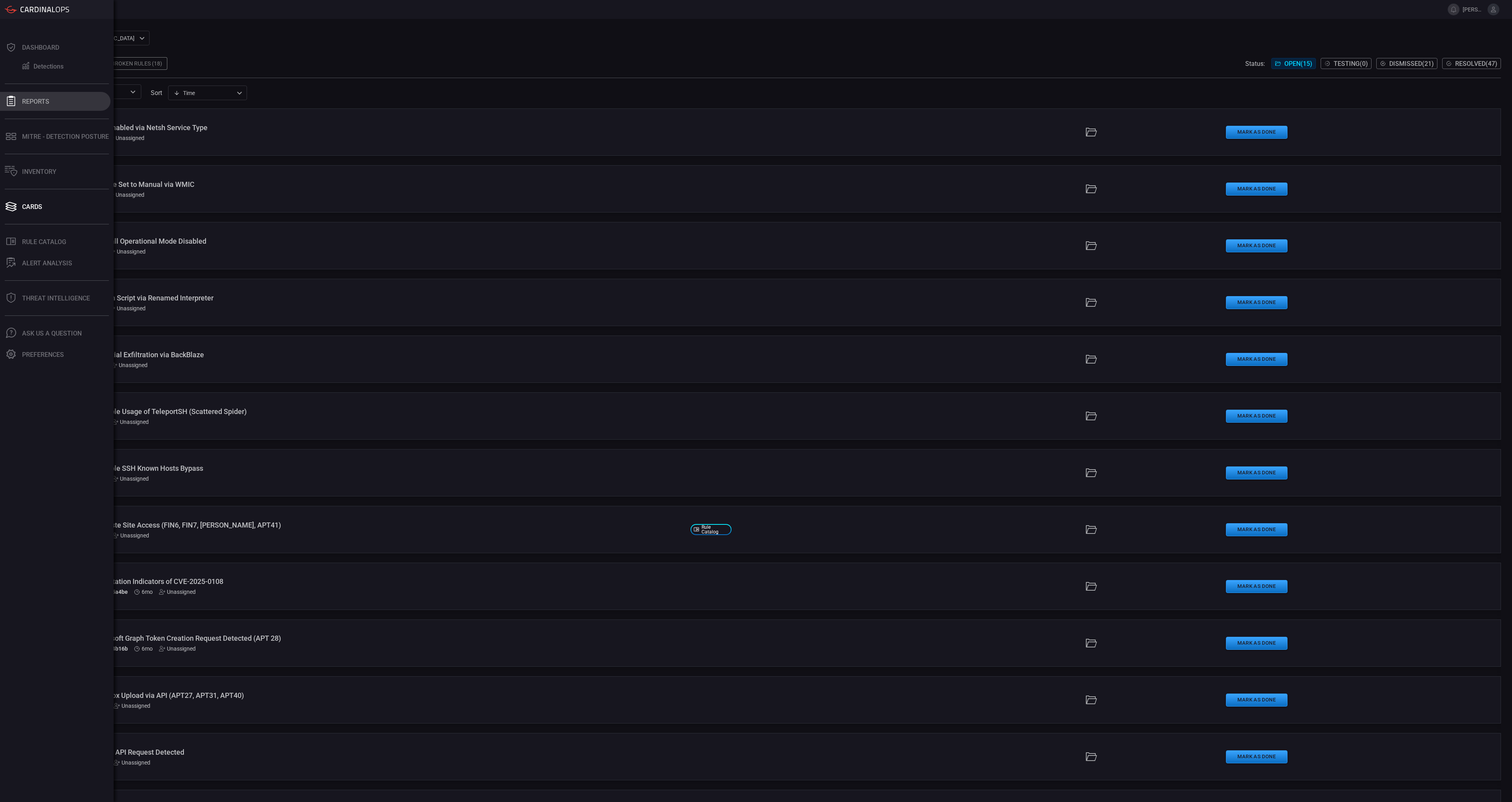
click at [28, 103] on div "Reports" at bounding box center [36, 101] width 27 height 8
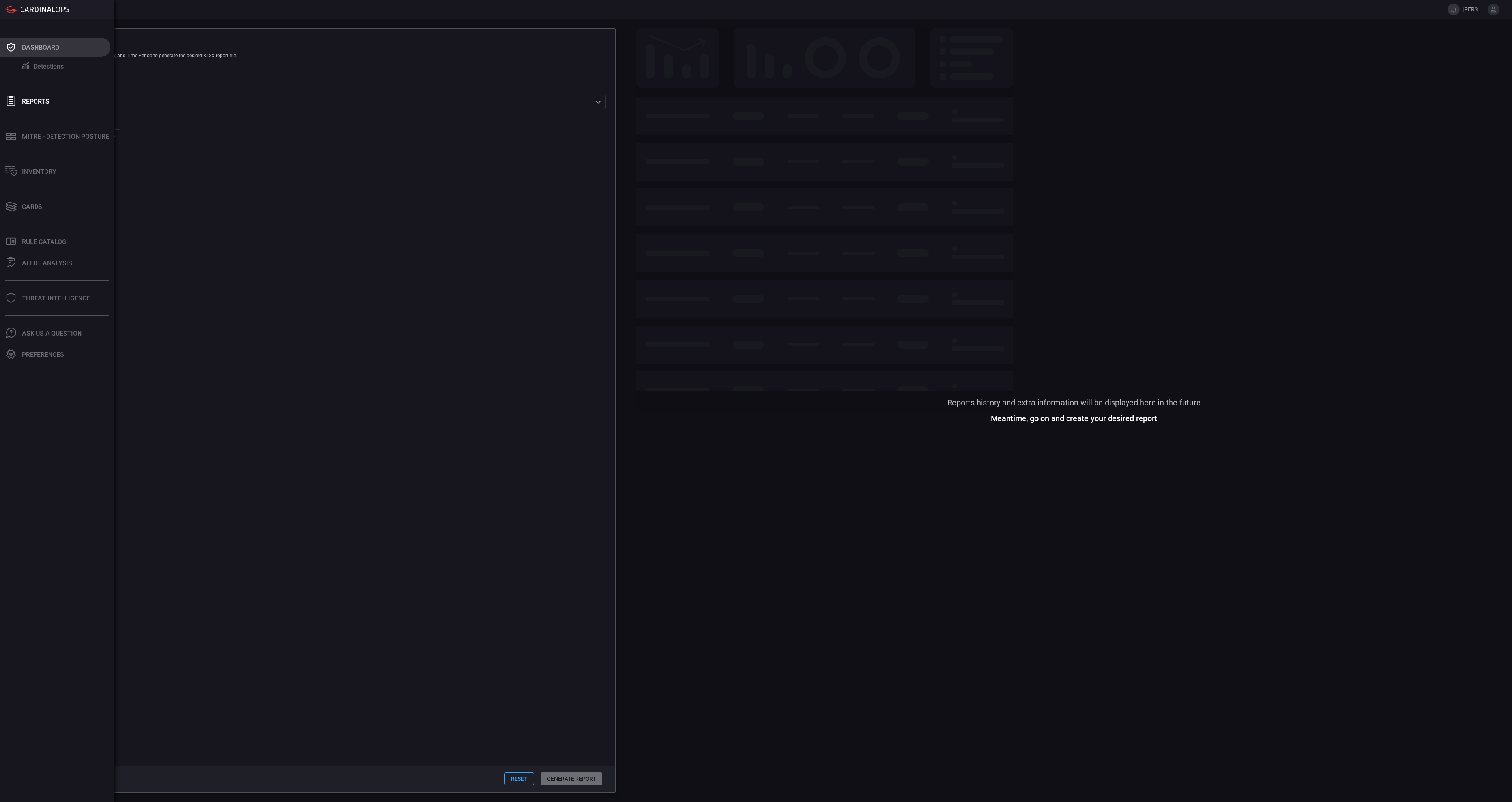
click at [35, 49] on div "Dashboard" at bounding box center [41, 48] width 37 height 8
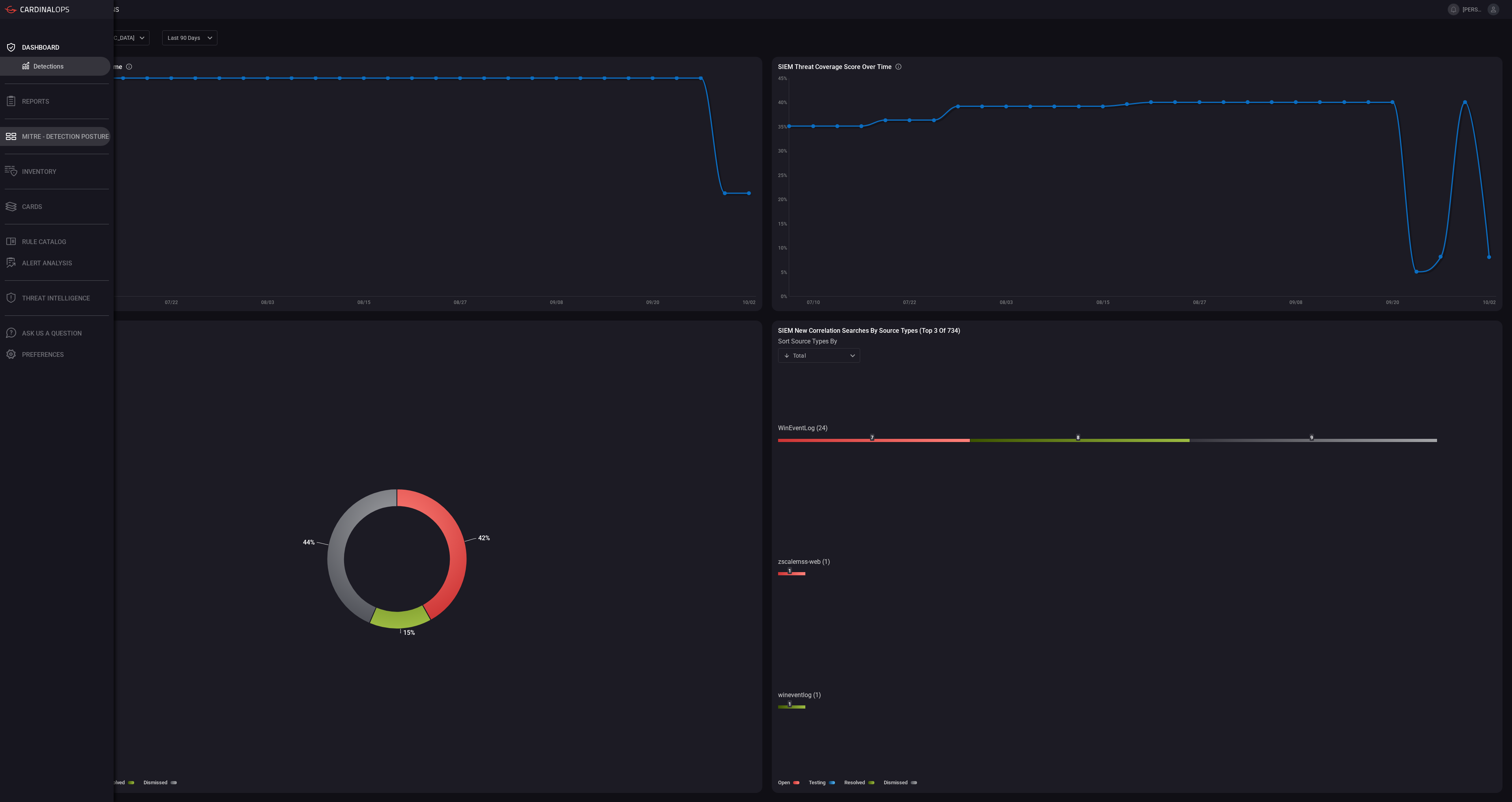
click at [16, 133] on icon at bounding box center [11, 136] width 13 height 11
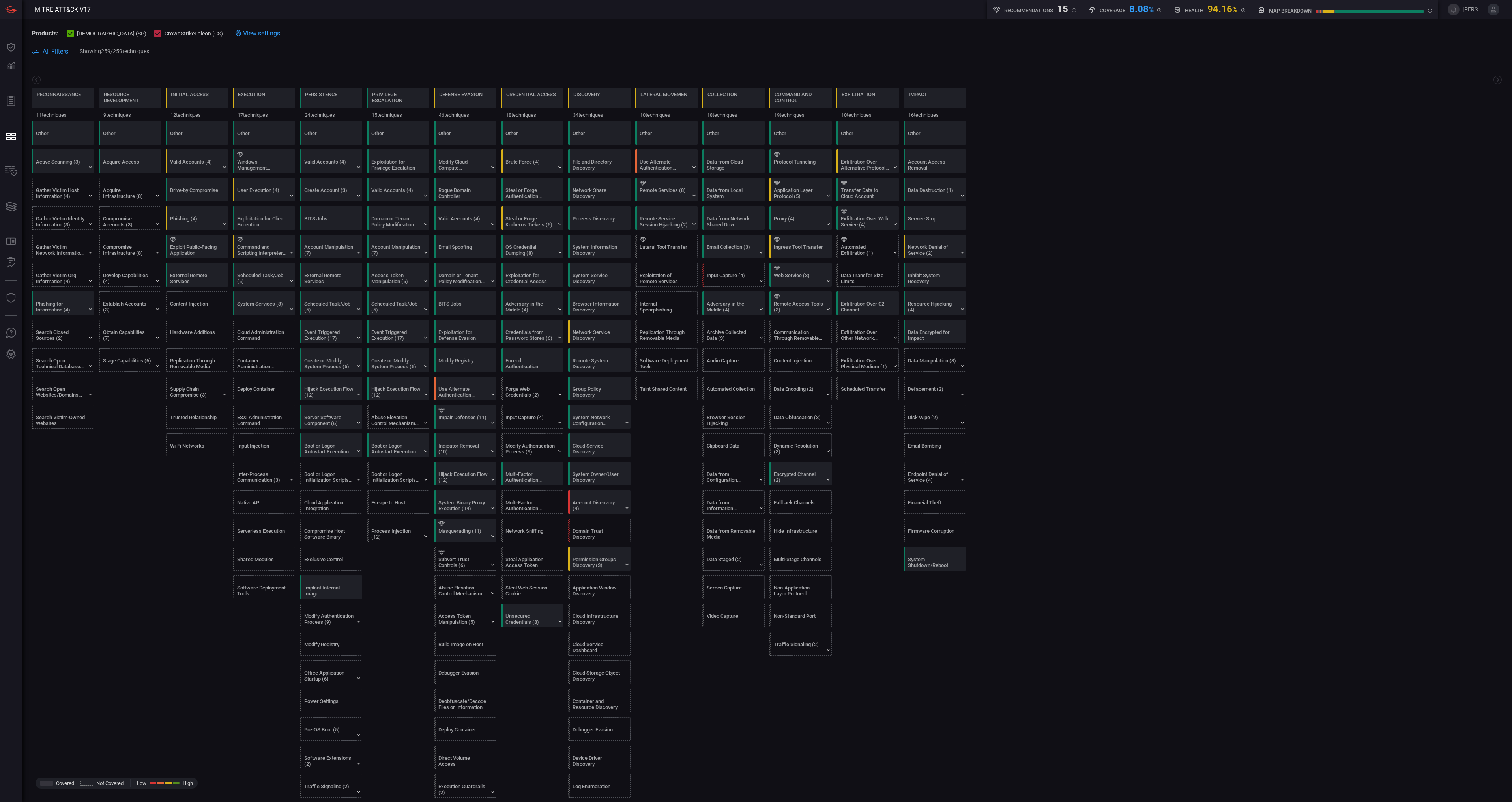
click at [39, 49] on button "All Filters" at bounding box center [50, 51] width 37 height 8
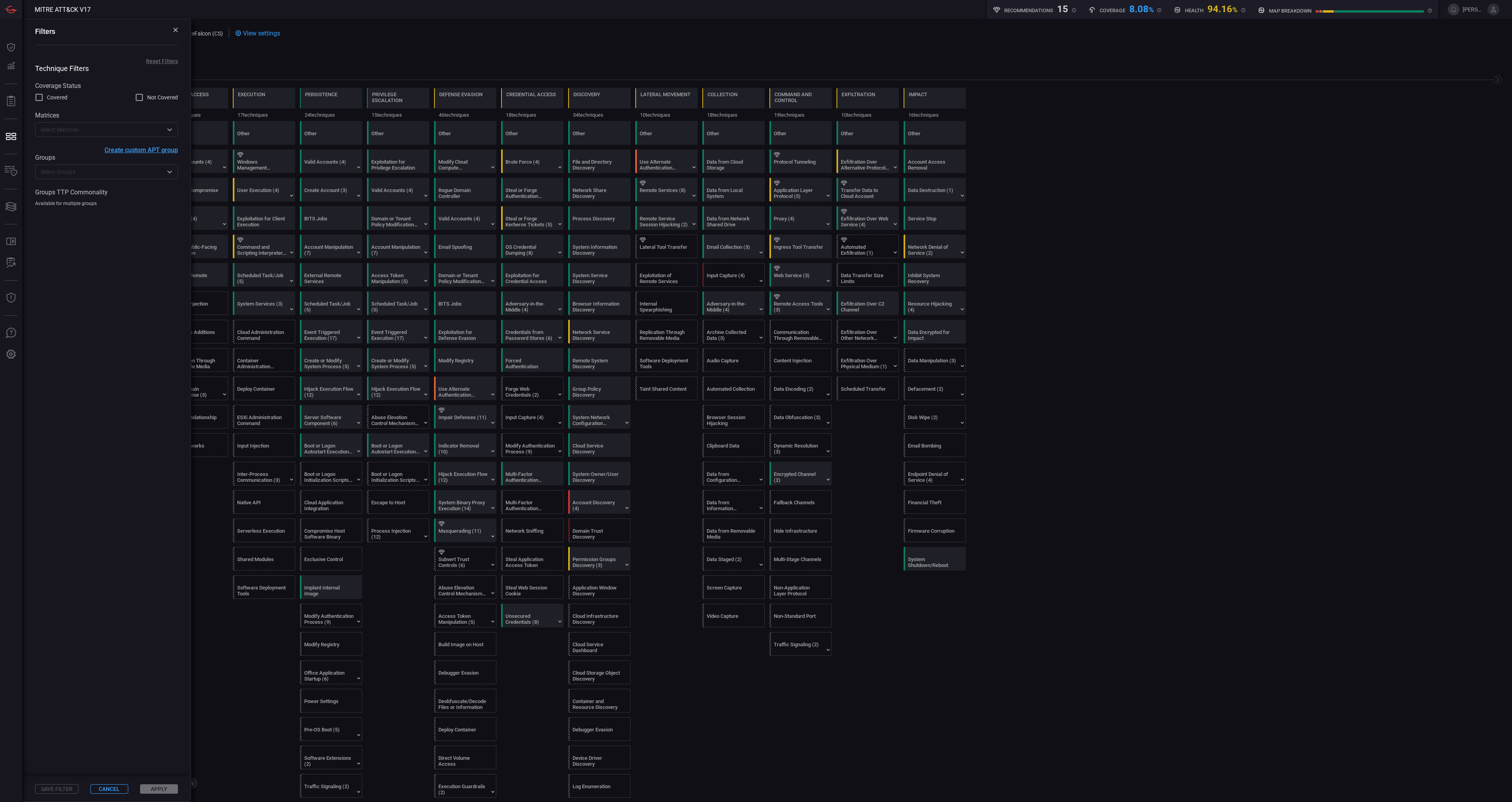
click at [36, 98] on input "Covered" at bounding box center [39, 97] width 9 height 9
click at [156, 58] on button "Reset Filters" at bounding box center [161, 61] width 57 height 6
checkbox input "false"
drag, startPoint x: 404, startPoint y: 67, endPoint x: 227, endPoint y: 42, distance: 178.8
click at [404, 66] on div "Reconnaissance 11 techniques Resource Development 9 techniques Initial Access 1…" at bounding box center [767, 93] width 1490 height 56
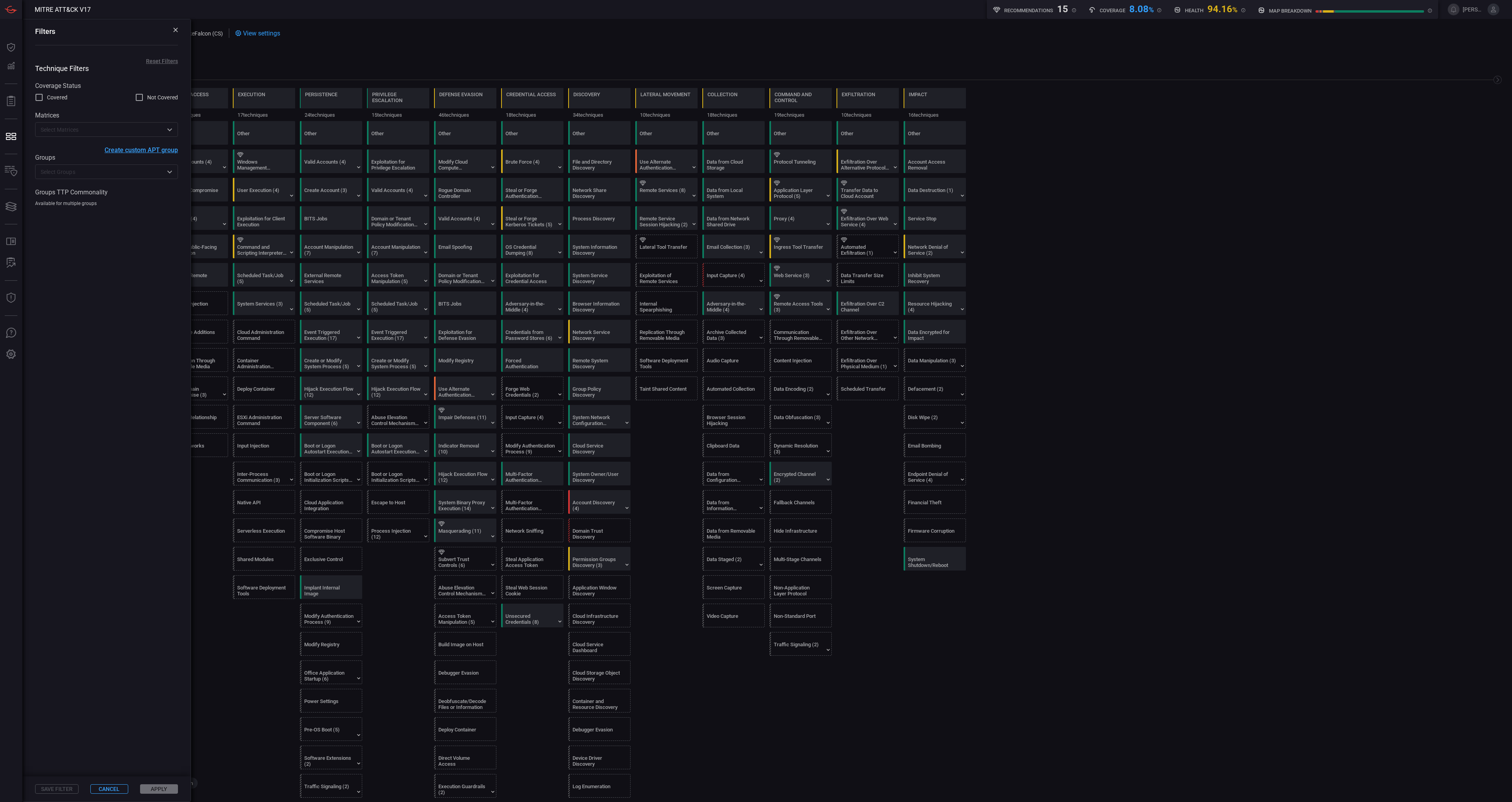
click at [176, 30] on icon at bounding box center [176, 30] width 5 height 5
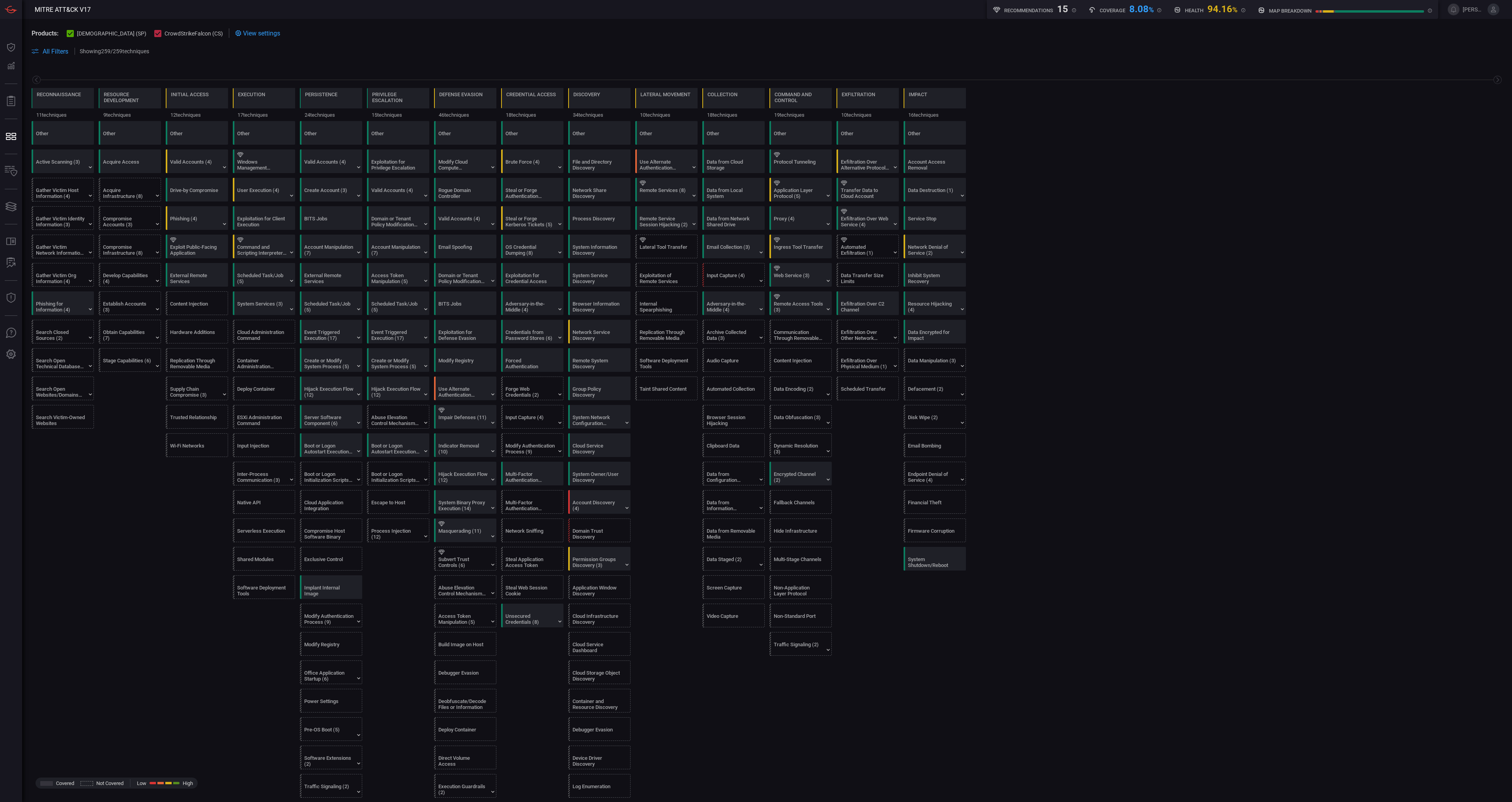
click at [1160, 300] on div "Other Active Scanning (3) Gather Victim Host Information (4) Gather Victim Iden…" at bounding box center [767, 771] width 1471 height 1301
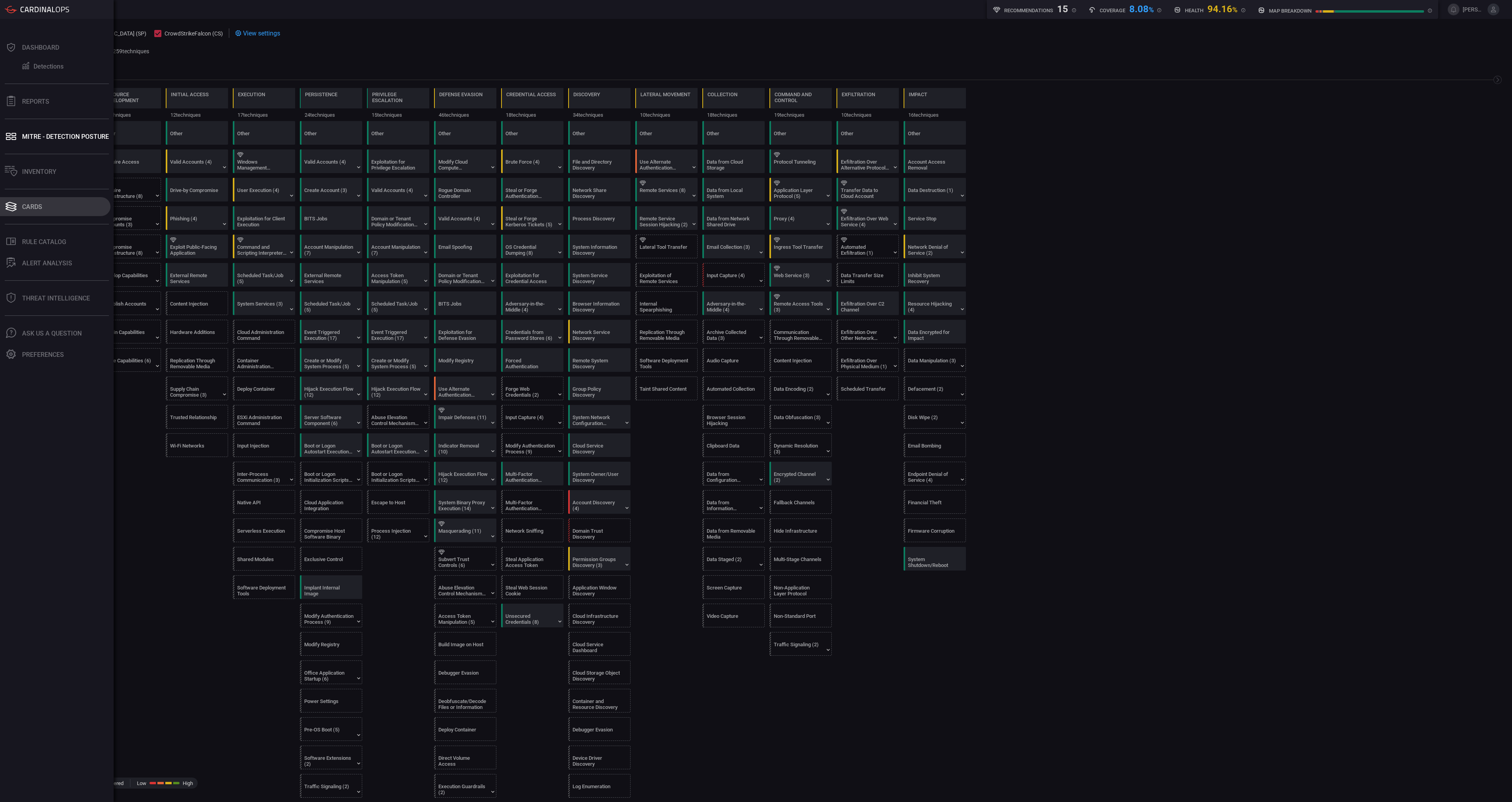
click at [46, 199] on button "Cards" at bounding box center [55, 207] width 110 height 19
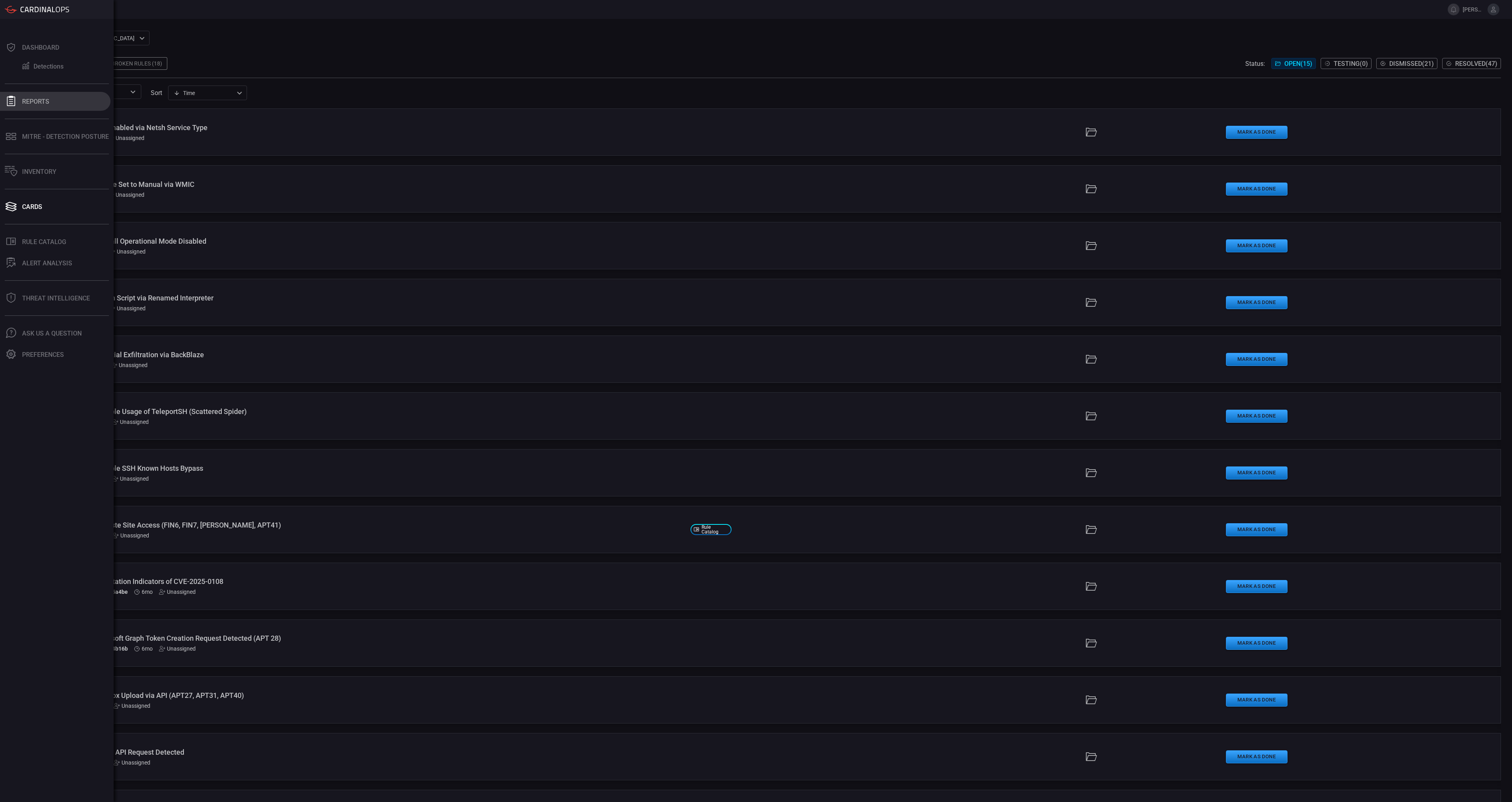
click at [29, 99] on div "Reports" at bounding box center [36, 101] width 27 height 8
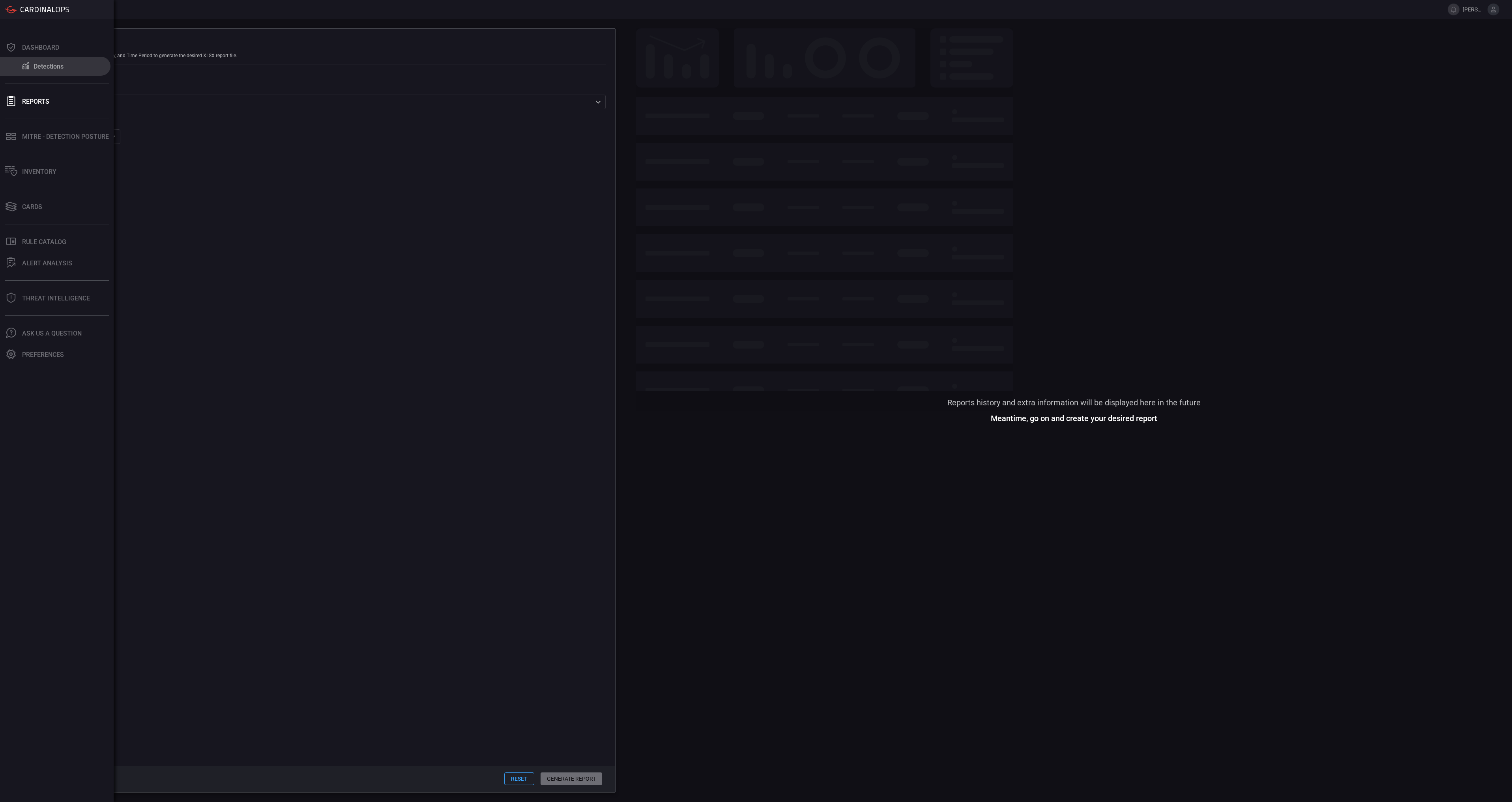
click at [15, 66] on button "Detections" at bounding box center [55, 66] width 110 height 19
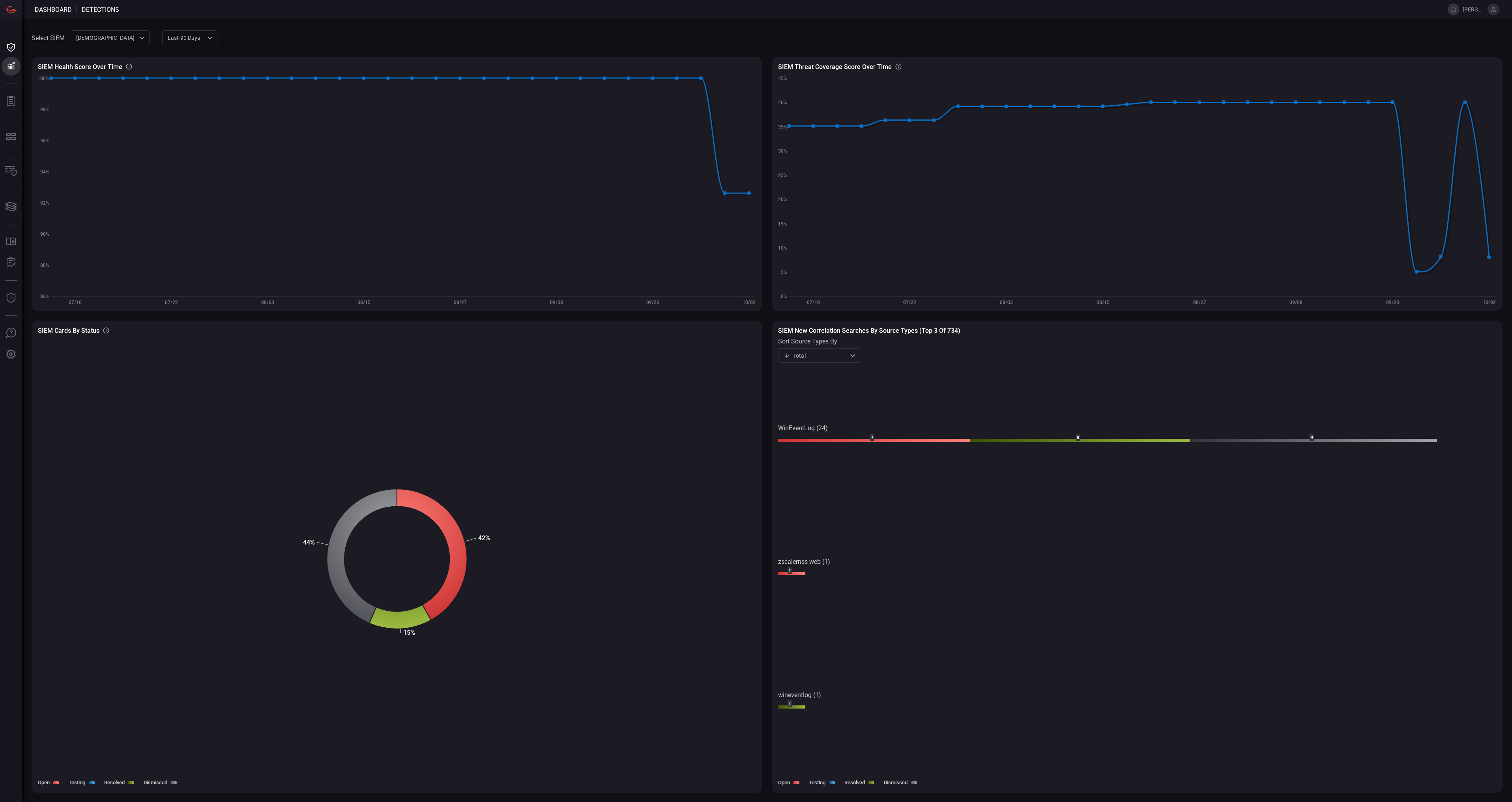
type button "/dashboard/detections"
click at [30, 133] on div "MITRE - Detection Posture" at bounding box center [66, 137] width 87 height 8
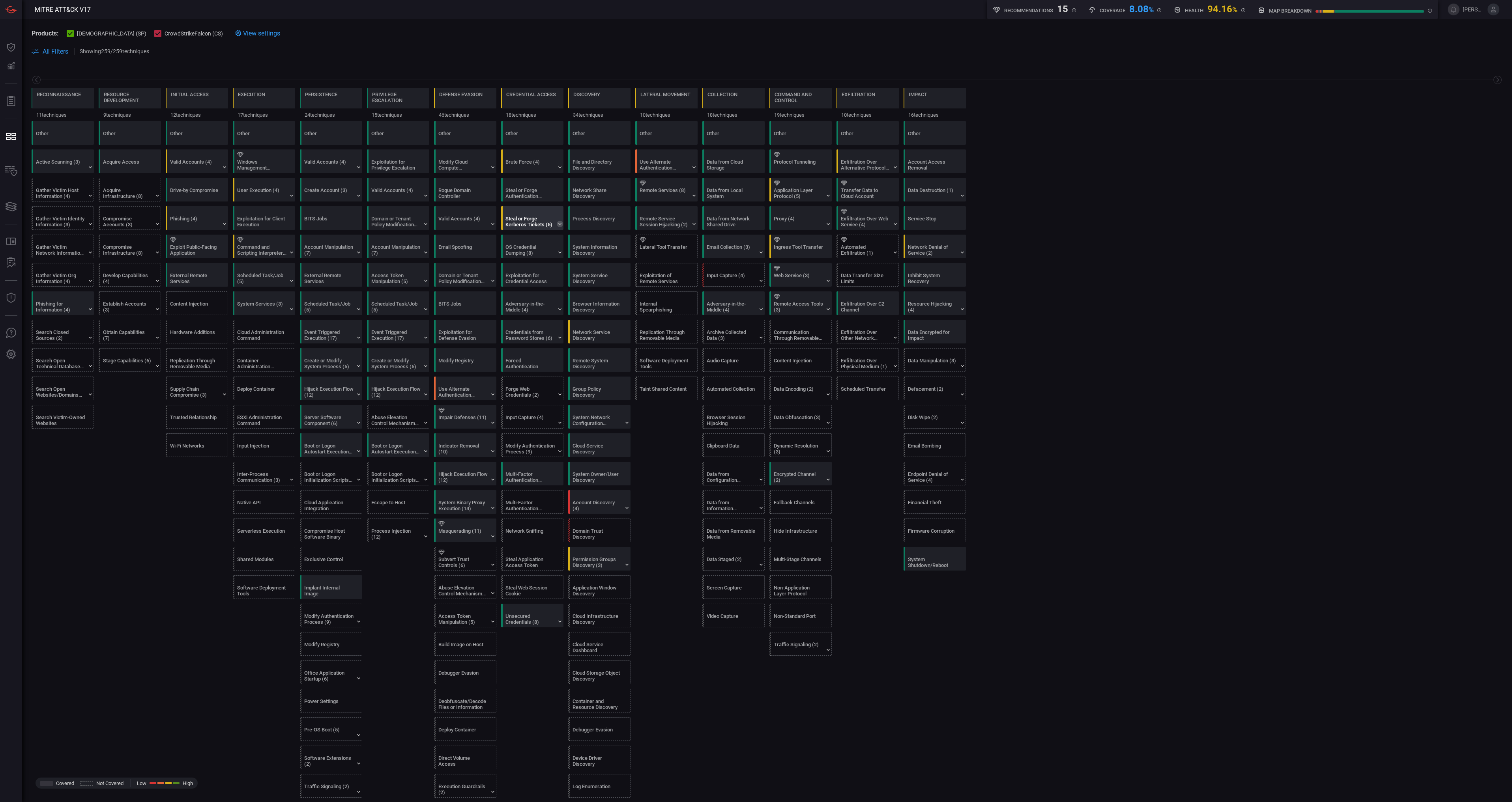
click at [562, 222] on icon at bounding box center [560, 224] width 6 height 6
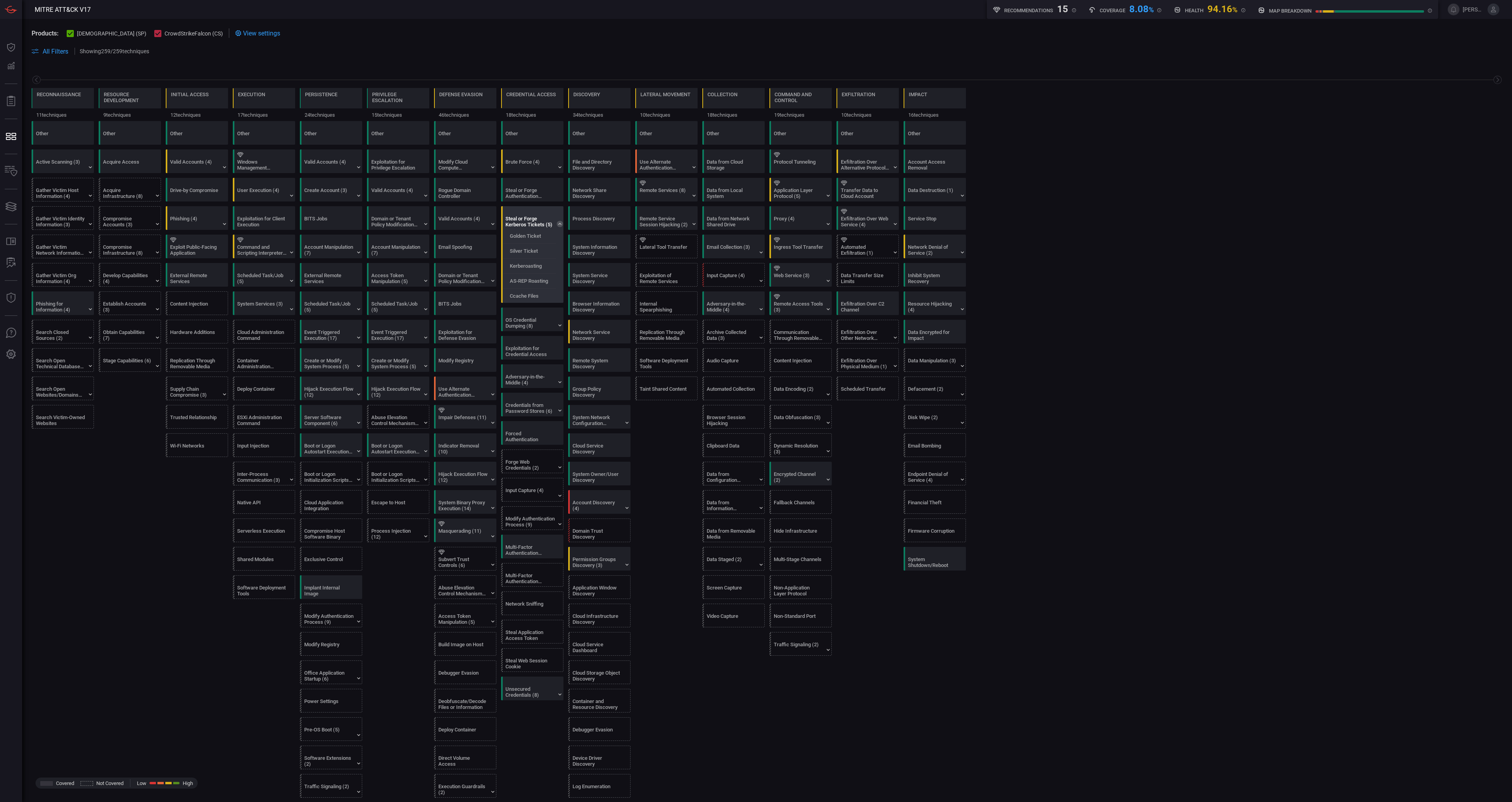
click at [534, 222] on div "Steal or Forge Kerberos Tickets (5)" at bounding box center [530, 222] width 49 height 12
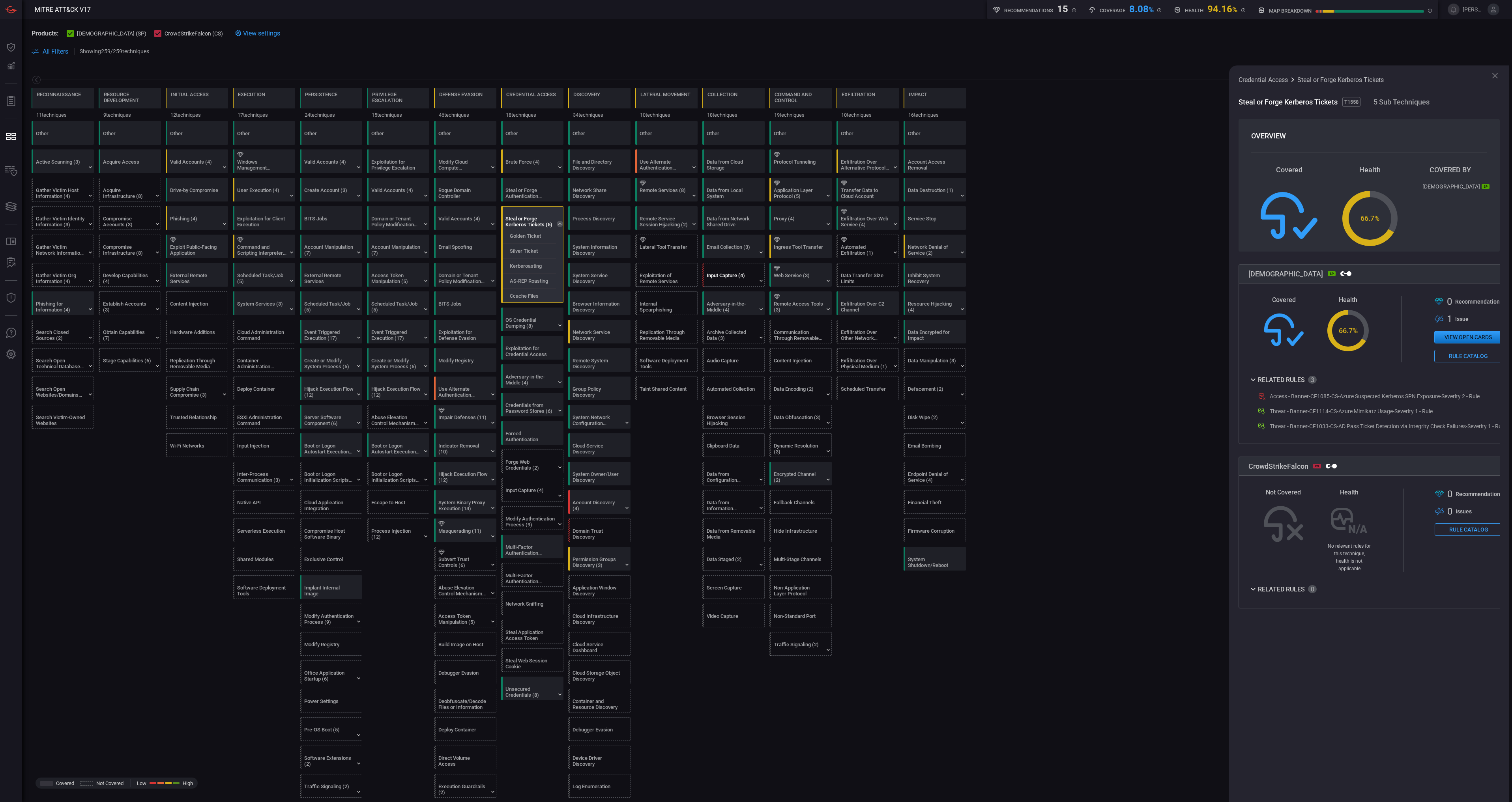
click at [757, 274] on div "Input Capture (4)" at bounding box center [735, 275] width 62 height 23
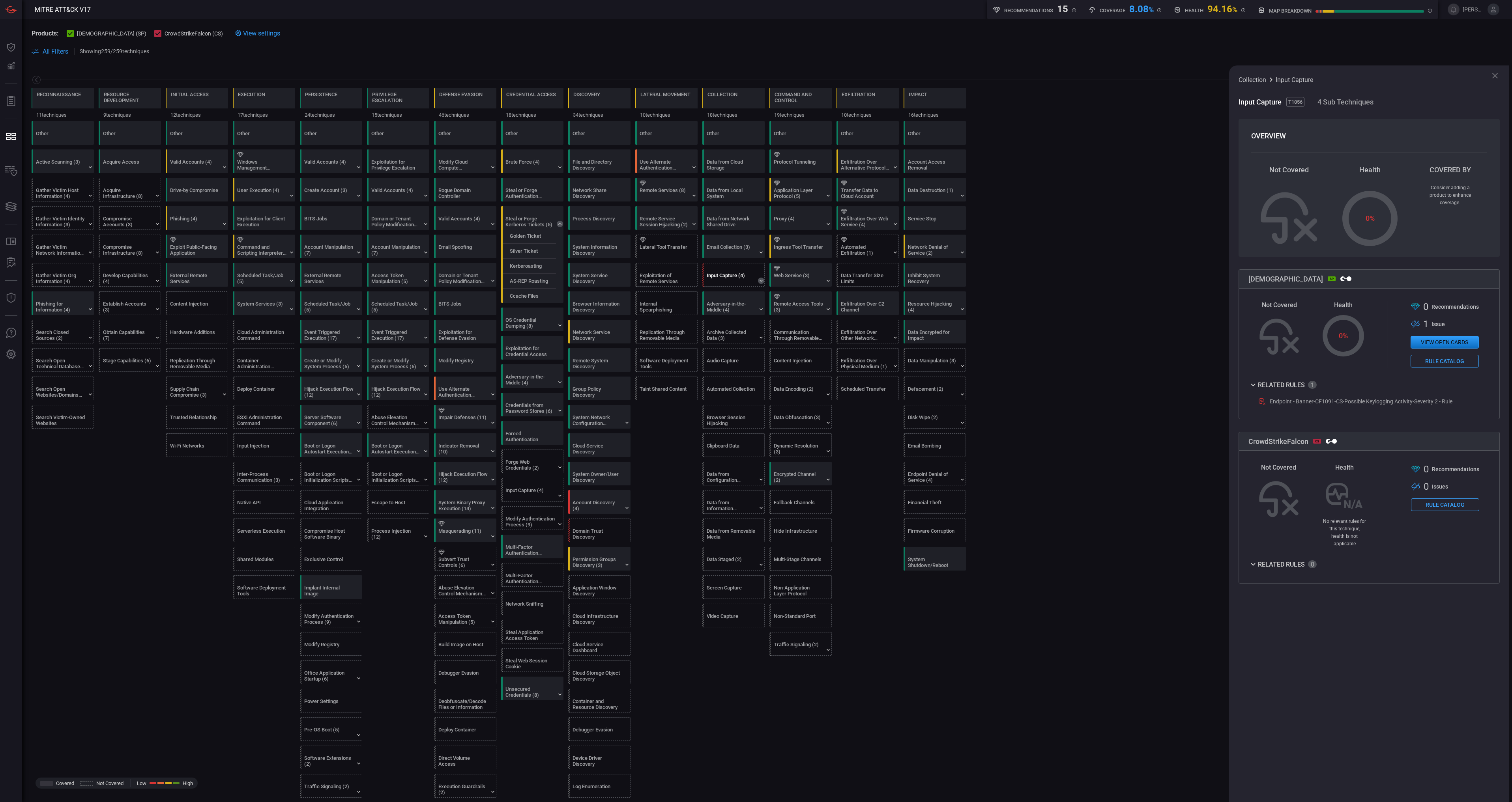
click at [761, 283] on icon at bounding box center [761, 280] width 6 height 6
click at [743, 296] on div "Keylogging" at bounding box center [735, 293] width 62 height 13
click at [738, 314] on div "Keylogging GUI Input Capture Web Portal Capture Credential API Hooking" at bounding box center [735, 315] width 62 height 58
click at [730, 296] on div "Keylogging" at bounding box center [735, 293] width 62 height 13
click at [1433, 341] on button "View open cards" at bounding box center [1445, 343] width 68 height 13
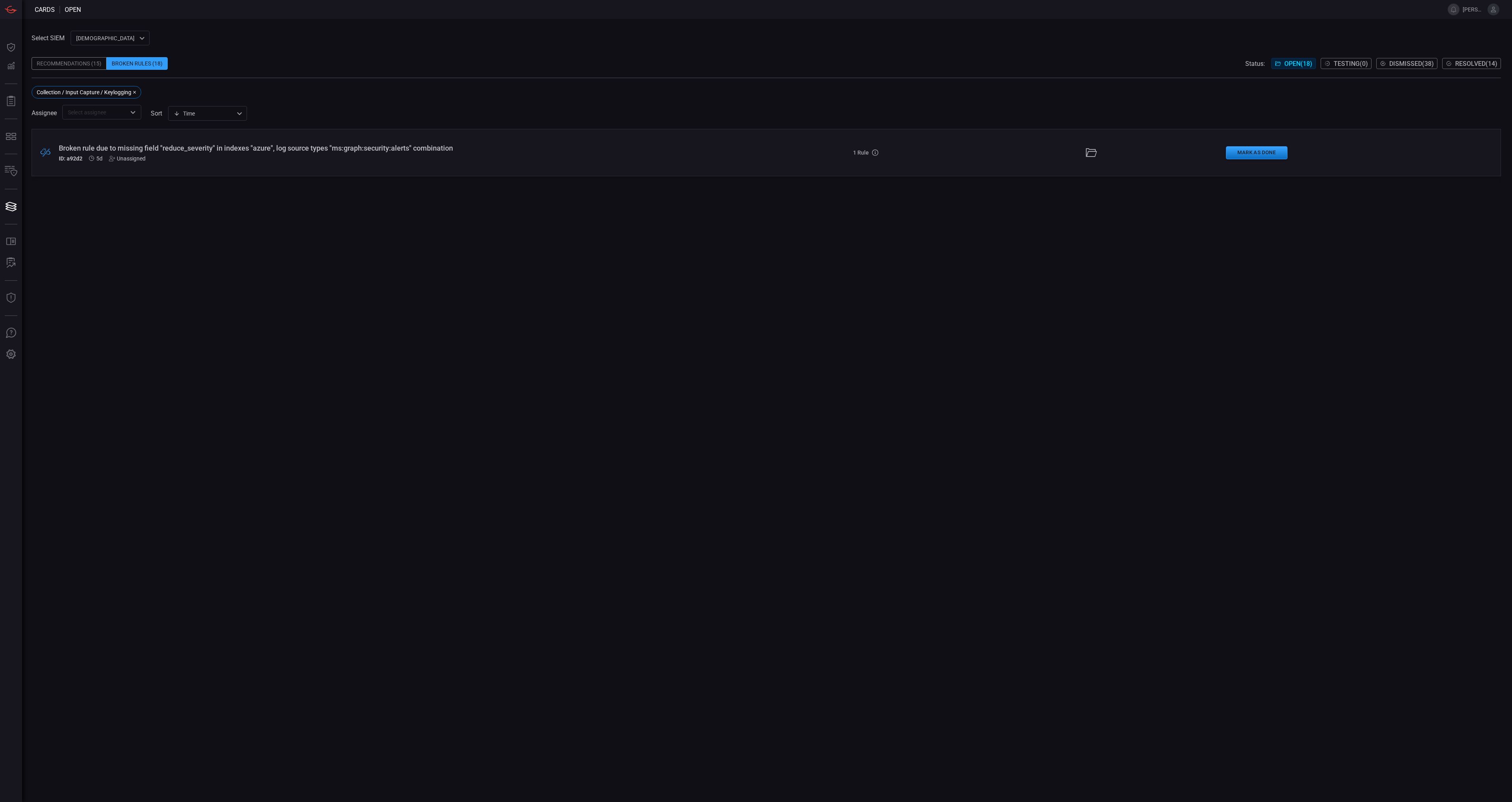
click at [384, 154] on div "Broken rule due to missing field "reduce_severity" in indexes "azure", log sour…" at bounding box center [371, 153] width 625 height 18
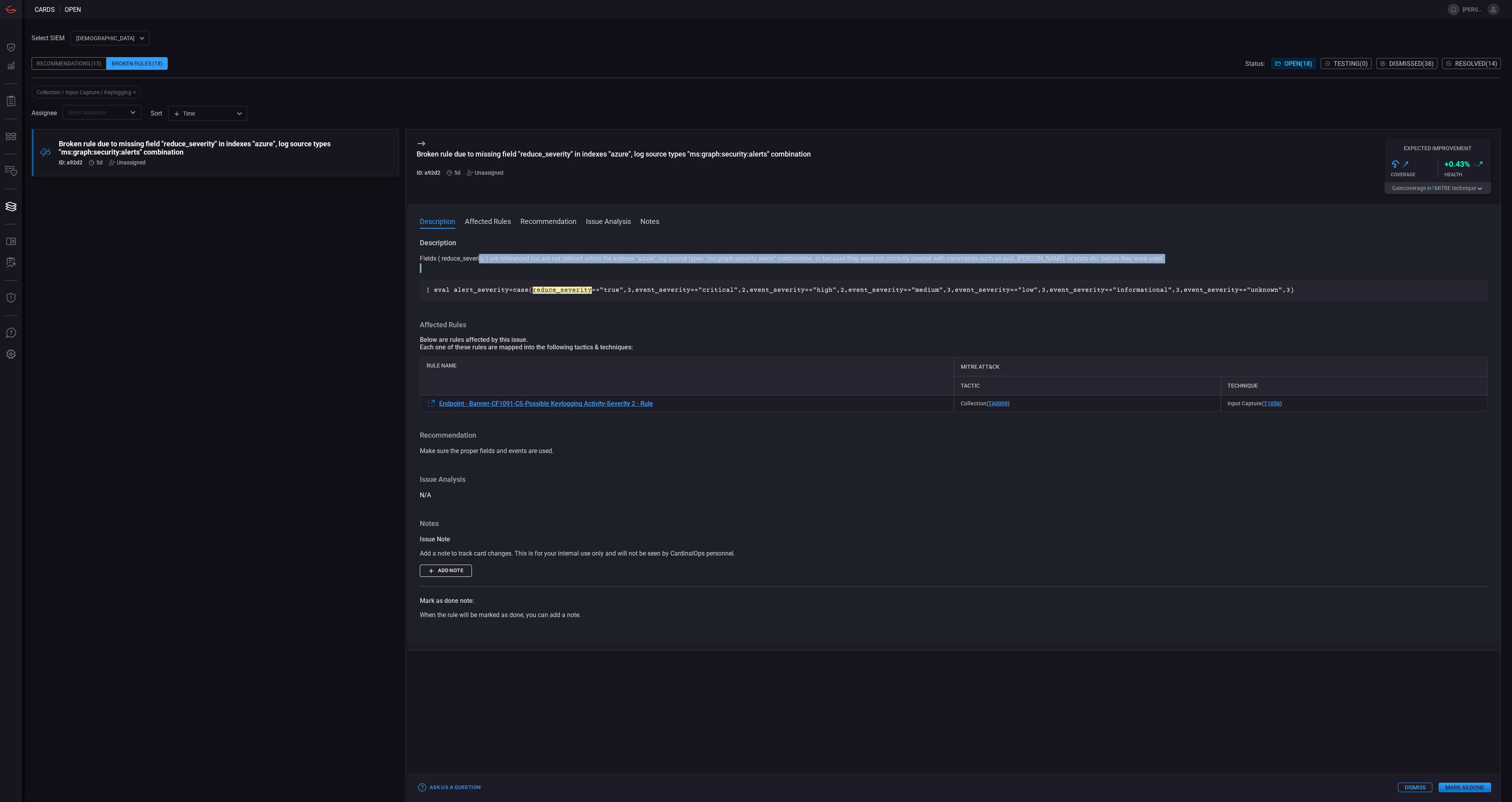
drag, startPoint x: 480, startPoint y: 260, endPoint x: 1116, endPoint y: 274, distance: 636.2
click at [1116, 273] on p "Fields ( reduce_severity ) are referenced but are not defined within the indexe…" at bounding box center [954, 263] width 1068 height 19
click at [1281, 290] on p "| eval alert_severity=case( reduce_severity =="true",3,event_severity=="critica…" at bounding box center [954, 290] width 1055 height 9
click at [1465, 193] on button "Gain coverage in 1 MITRE technique" at bounding box center [1438, 188] width 107 height 12
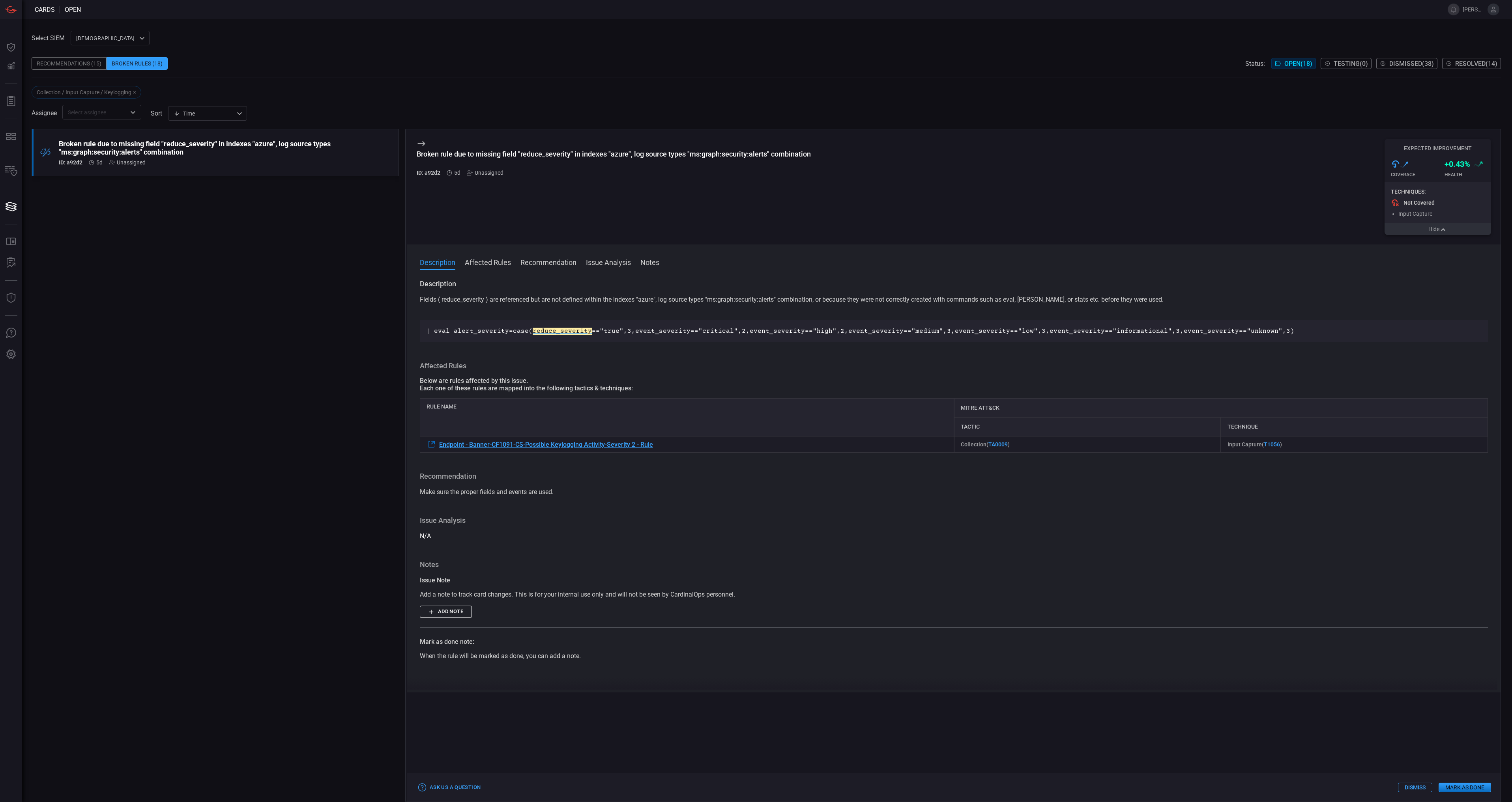
click at [1456, 232] on button "Hide" at bounding box center [1438, 229] width 107 height 12
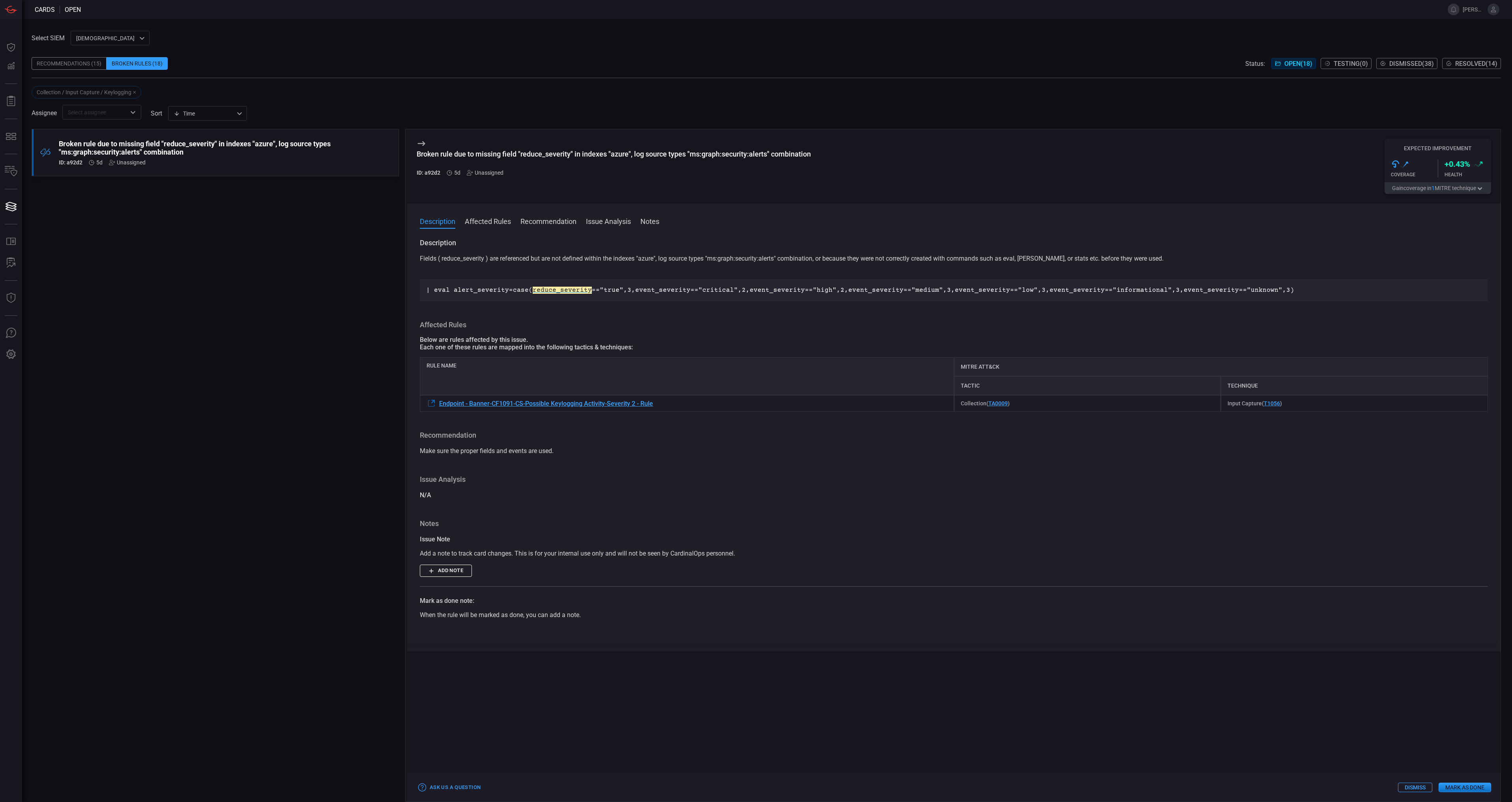
click at [1254, 236] on span at bounding box center [954, 232] width 1094 height 13
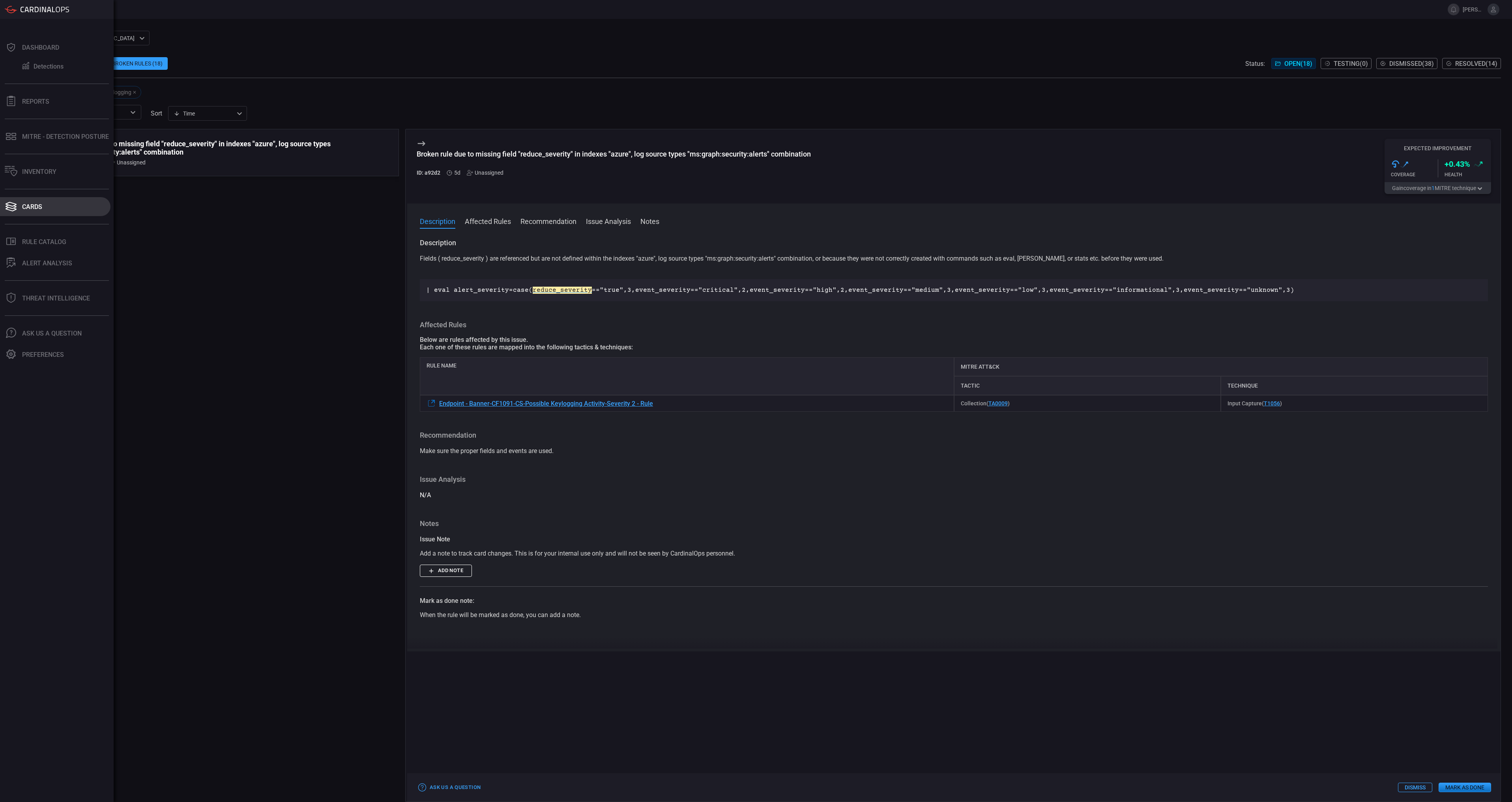
click at [62, 200] on button "Cards" at bounding box center [55, 207] width 110 height 19
click at [42, 65] on div "Detections" at bounding box center [48, 66] width 30 height 8
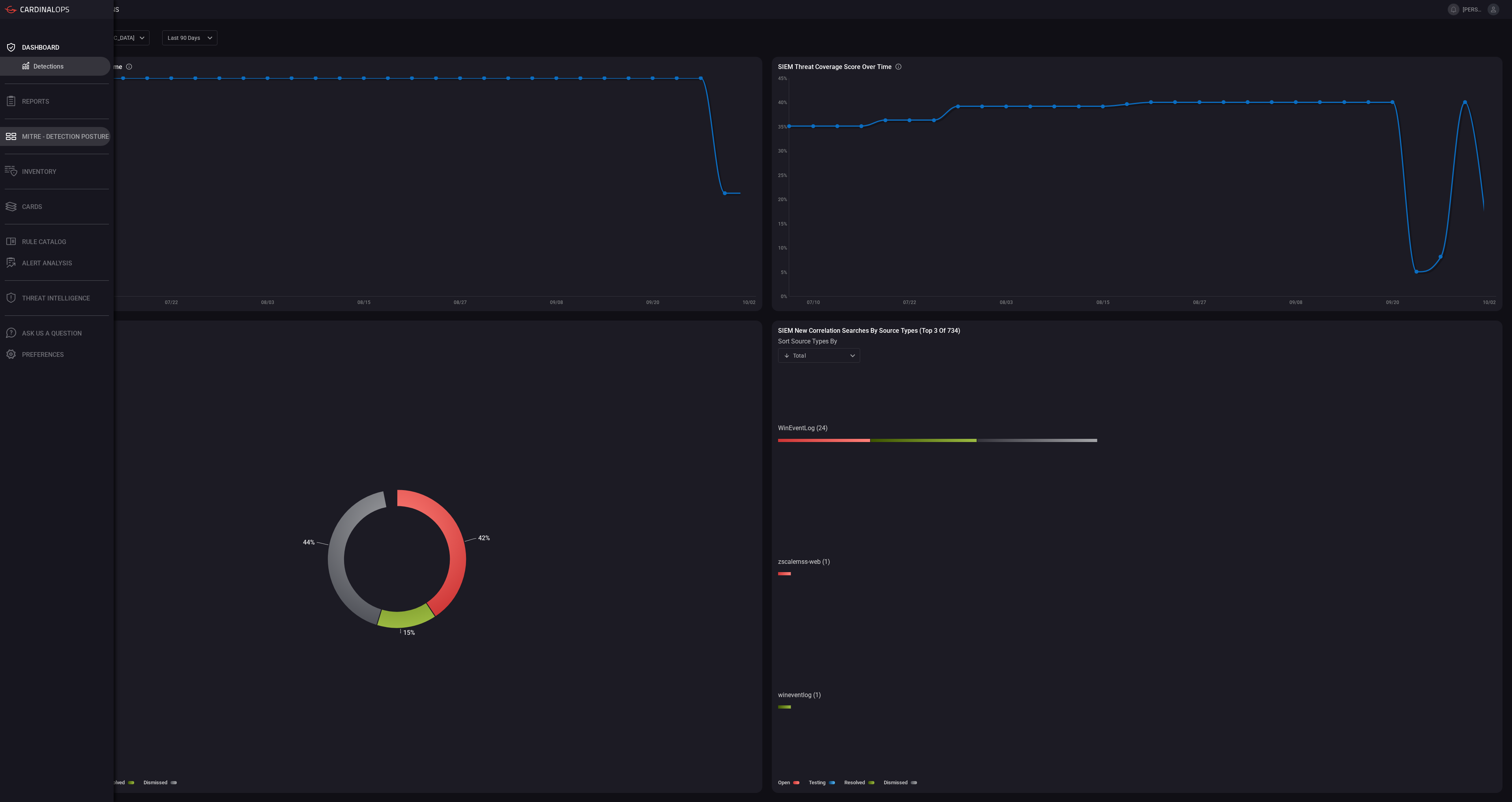
click at [57, 140] on div "MITRE - Detection Posture" at bounding box center [66, 137] width 87 height 8
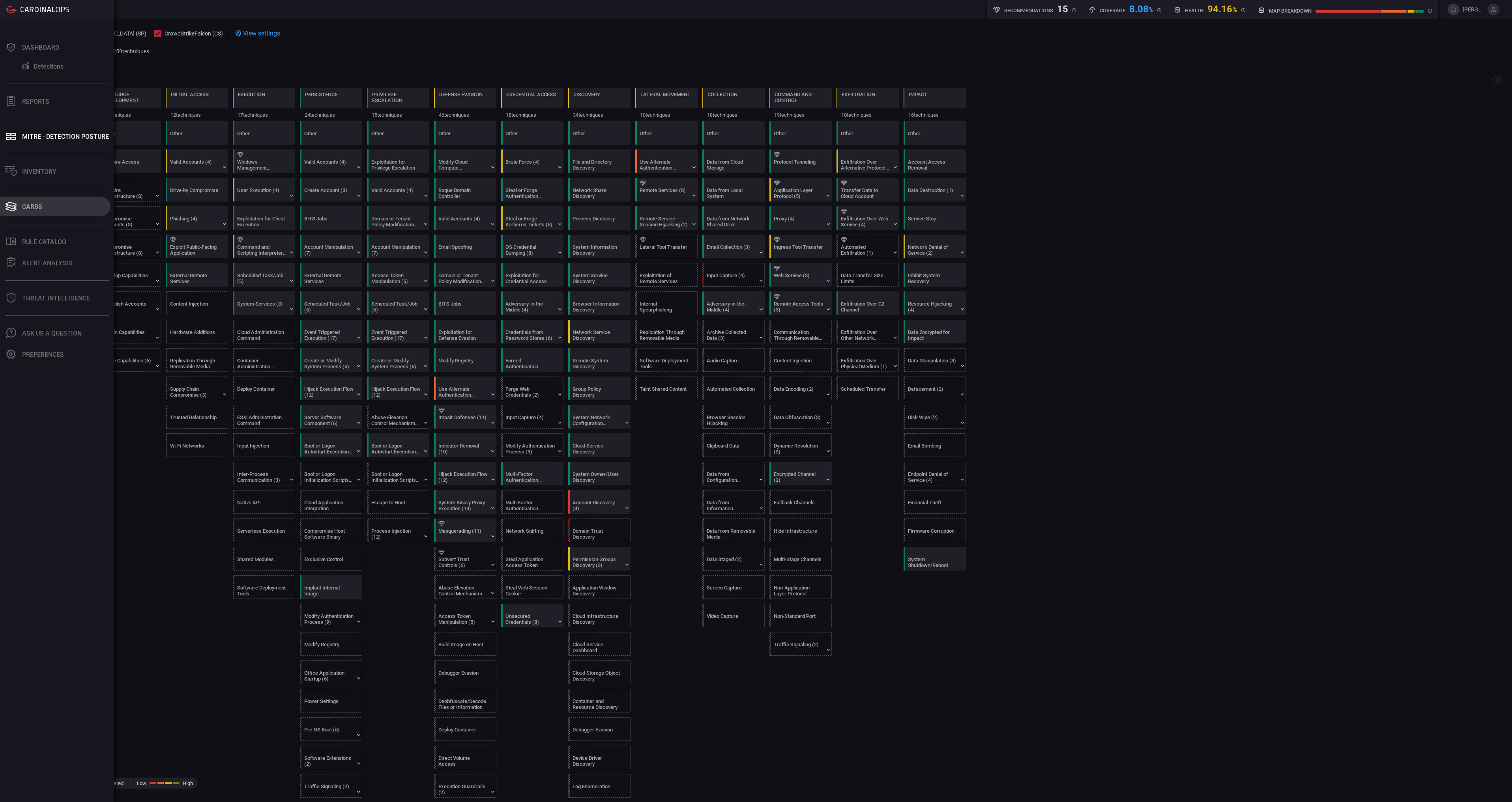
click at [48, 204] on button "Cards" at bounding box center [55, 207] width 110 height 19
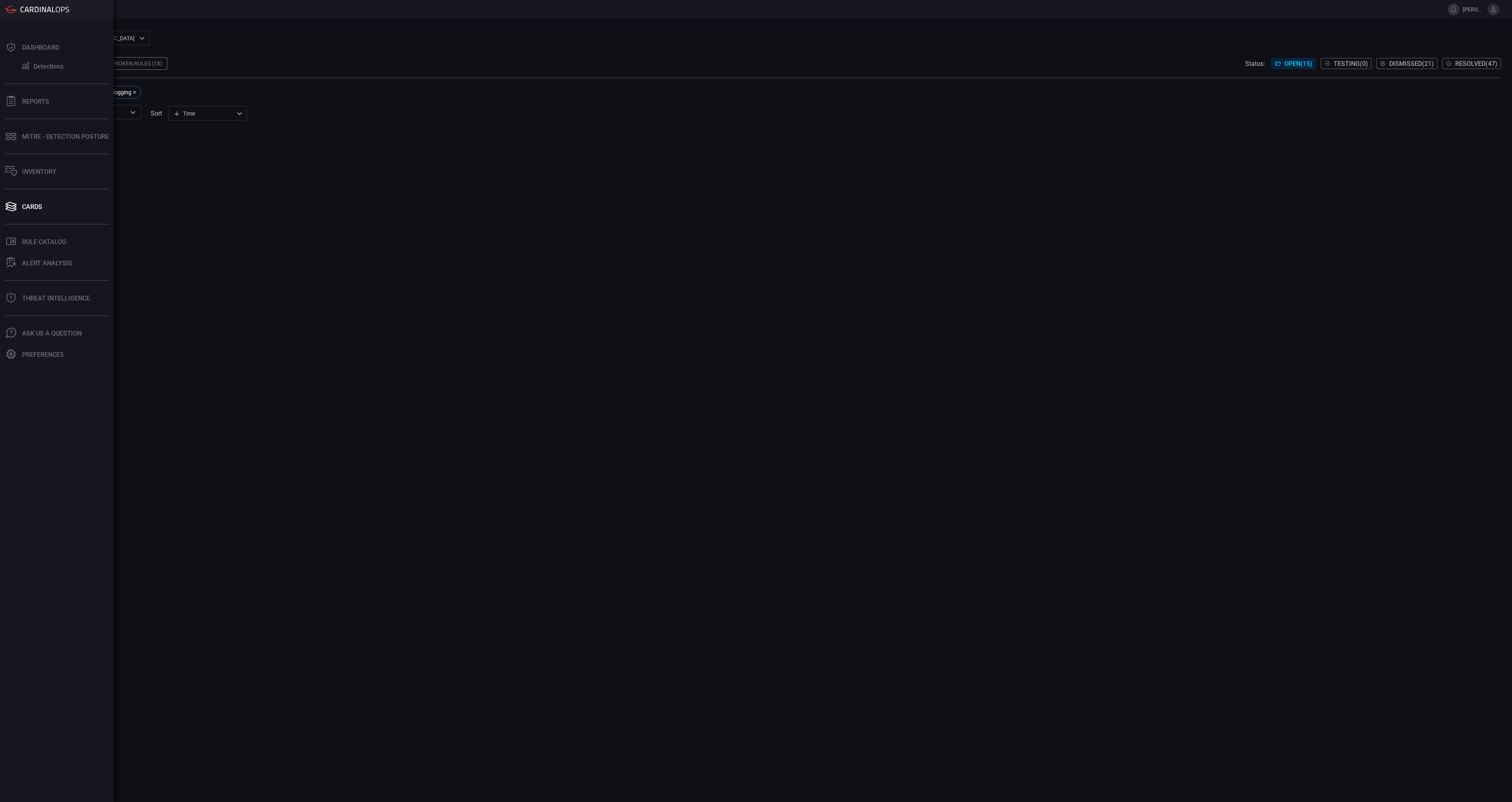
click at [45, 167] on button "Inventory" at bounding box center [55, 171] width 110 height 19
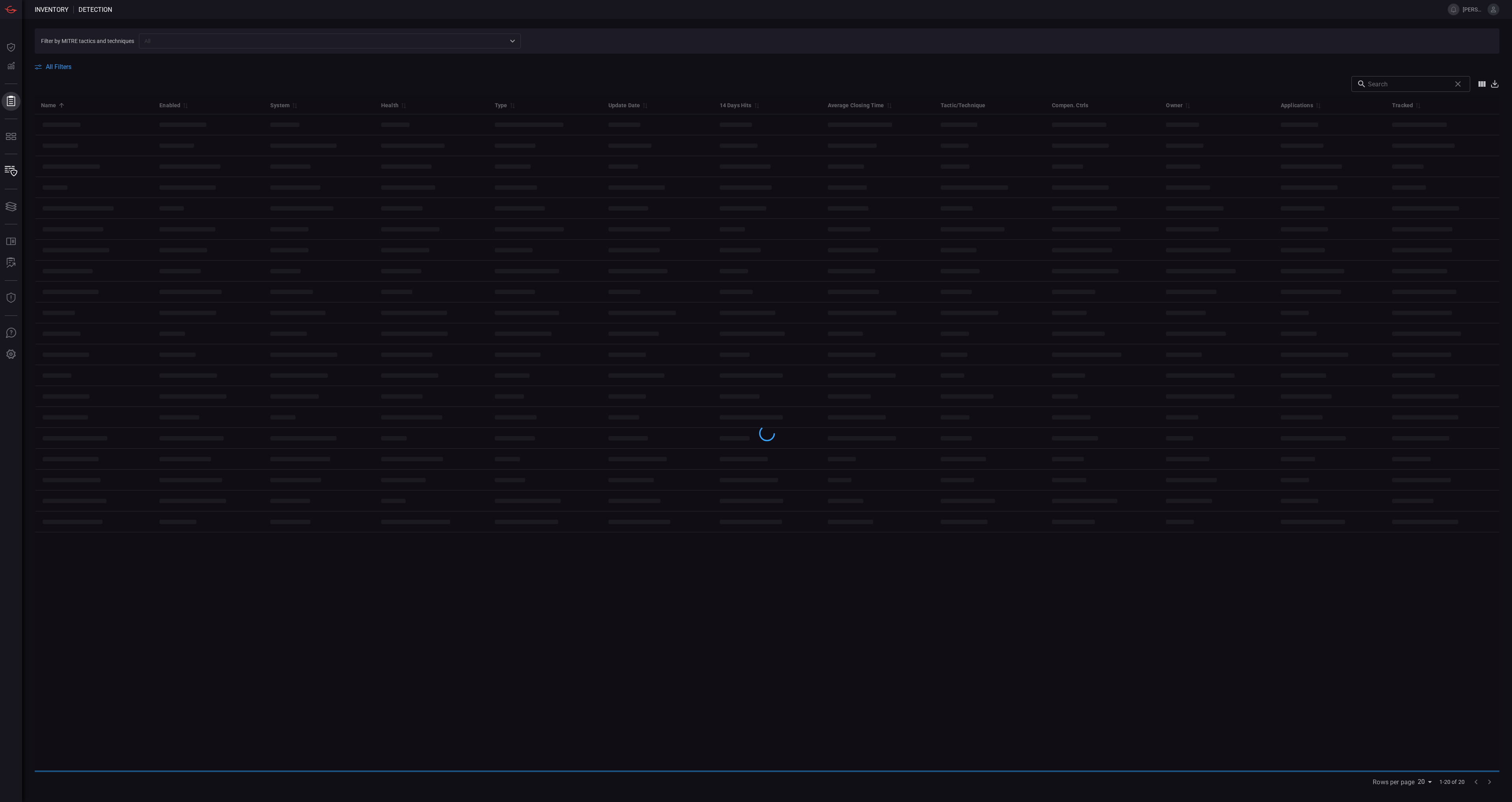
click at [21, 98] on button "Reports Reports" at bounding box center [11, 101] width 19 height 19
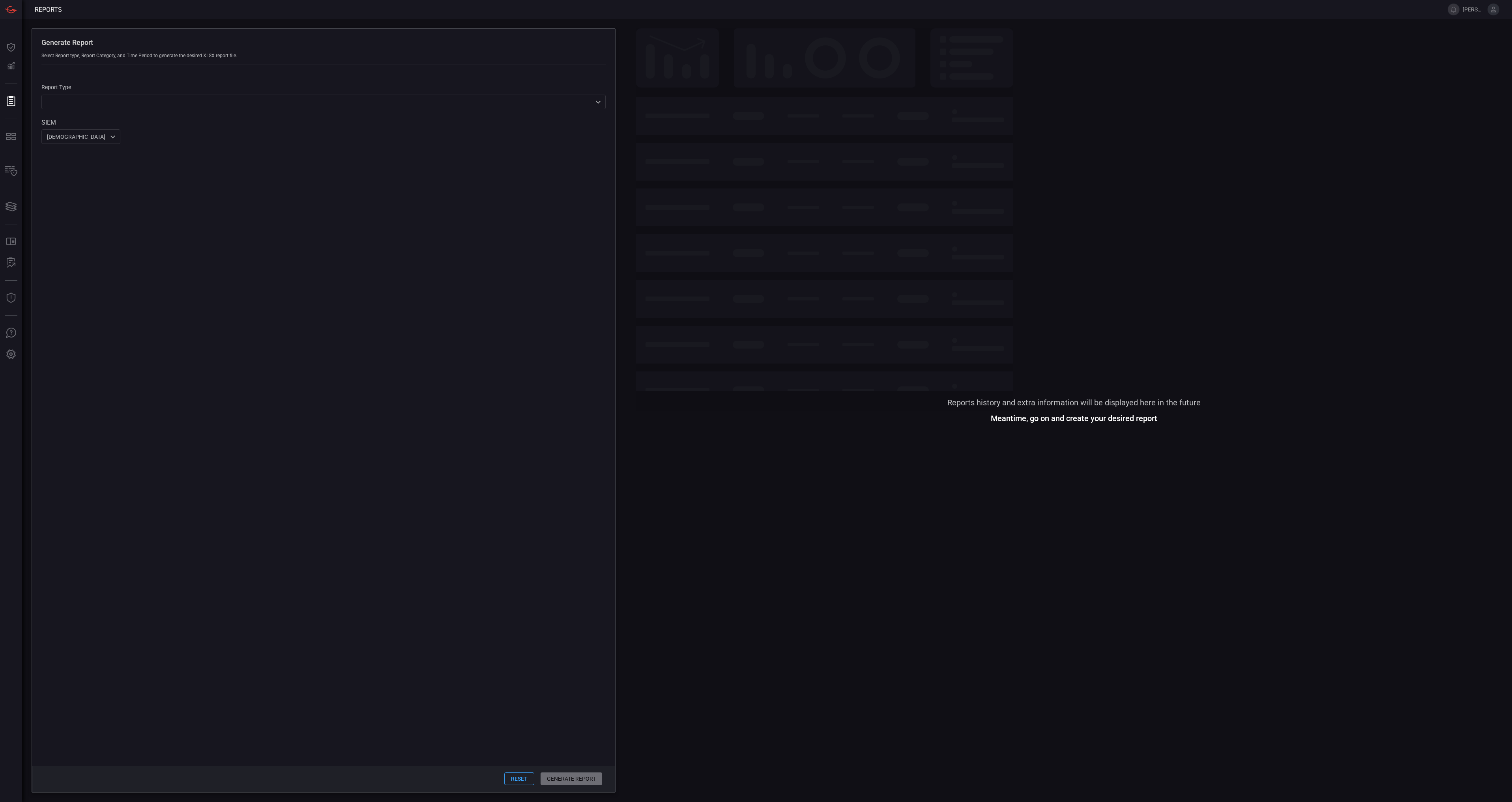
click at [1113, 662] on span at bounding box center [1074, 607] width 876 height 371
click at [58, 132] on button "MITRE - Detection Posture" at bounding box center [55, 136] width 110 height 19
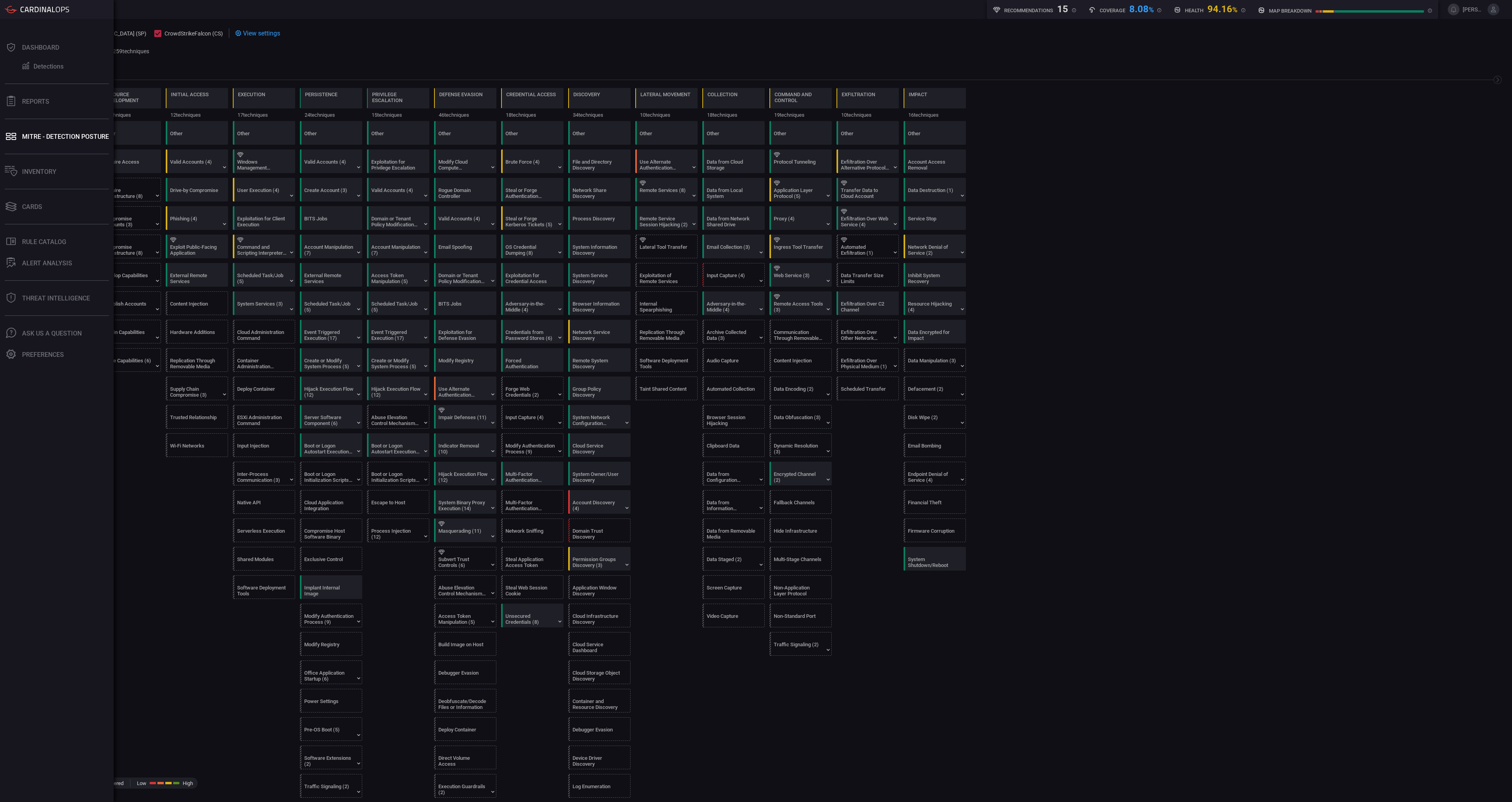
drag, startPoint x: 16, startPoint y: 176, endPoint x: 22, endPoint y: 231, distance: 55.3
click at [16, 176] on icon at bounding box center [11, 171] width 13 height 10
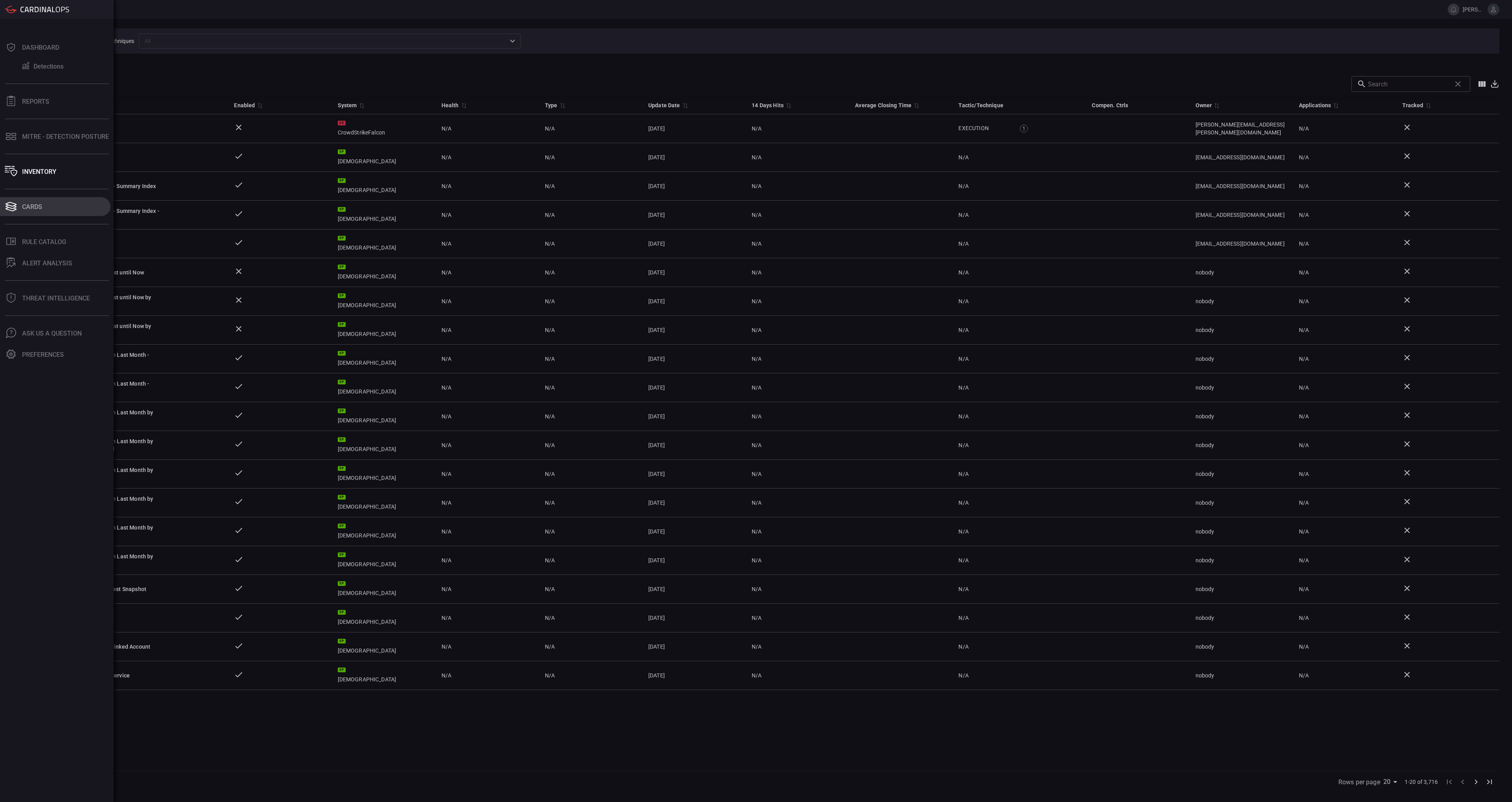
click at [15, 206] on icon at bounding box center [11, 207] width 13 height 11
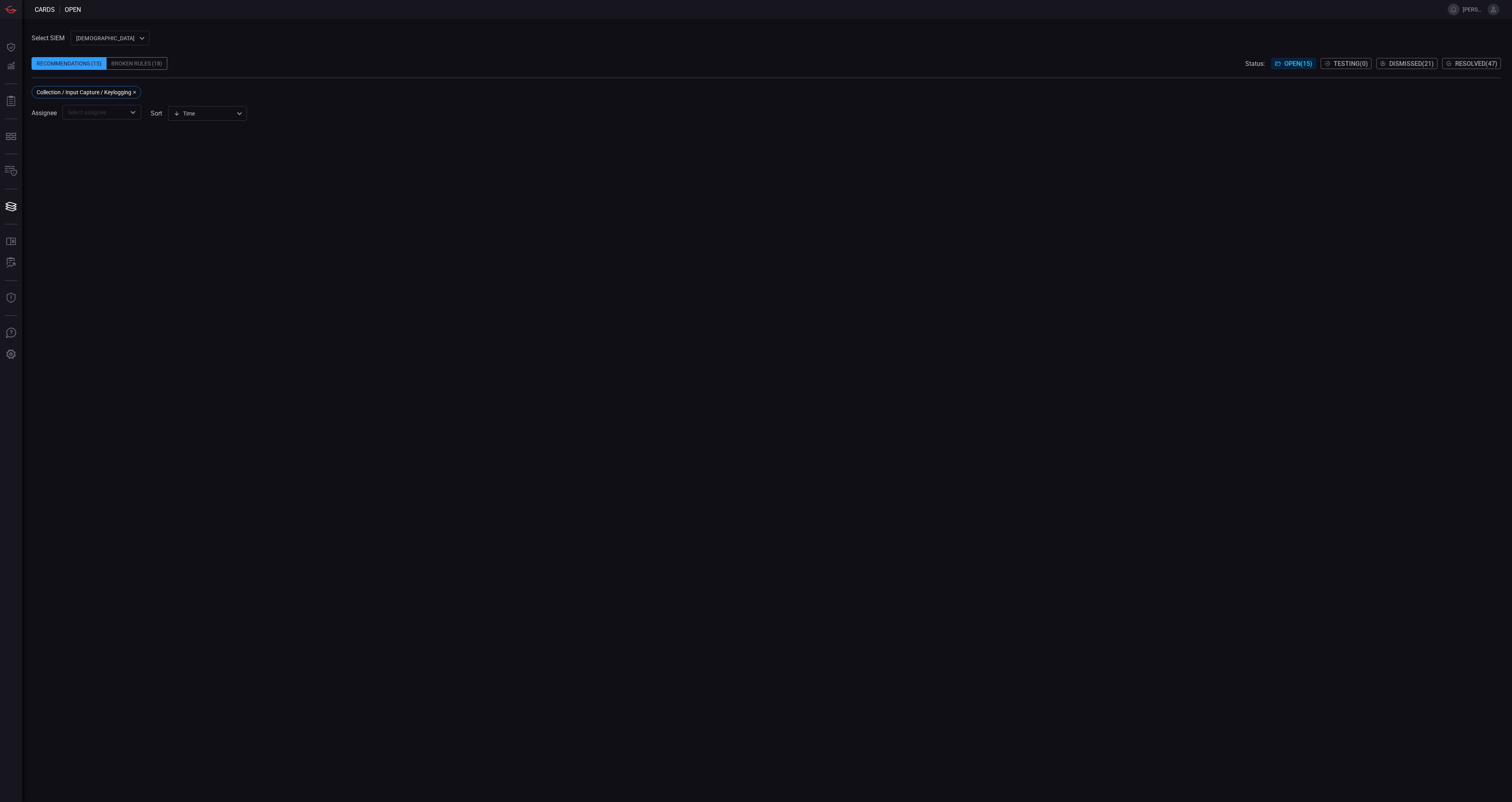
click at [97, 65] on div "Recommendations (15)" at bounding box center [69, 63] width 75 height 13
click at [136, 93] on icon "button" at bounding box center [134, 92] width 5 height 5
